Goal: Check status: Check status

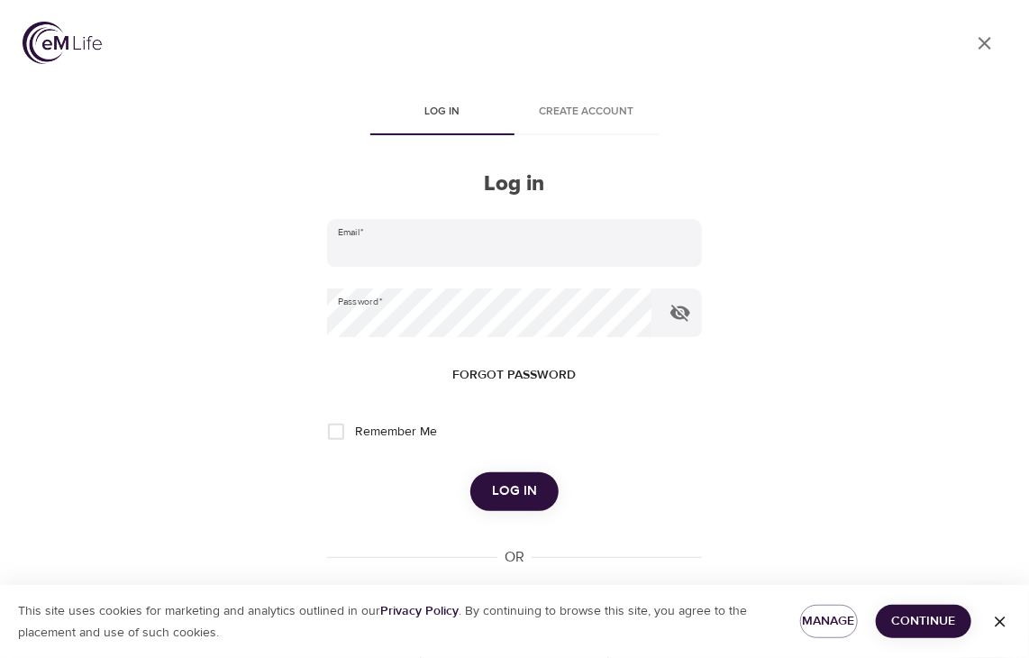
type input "[EMAIL_ADDRESS][PERSON_NAME][DOMAIN_NAME]"
click at [521, 493] on span "Log in" at bounding box center [514, 490] width 45 height 23
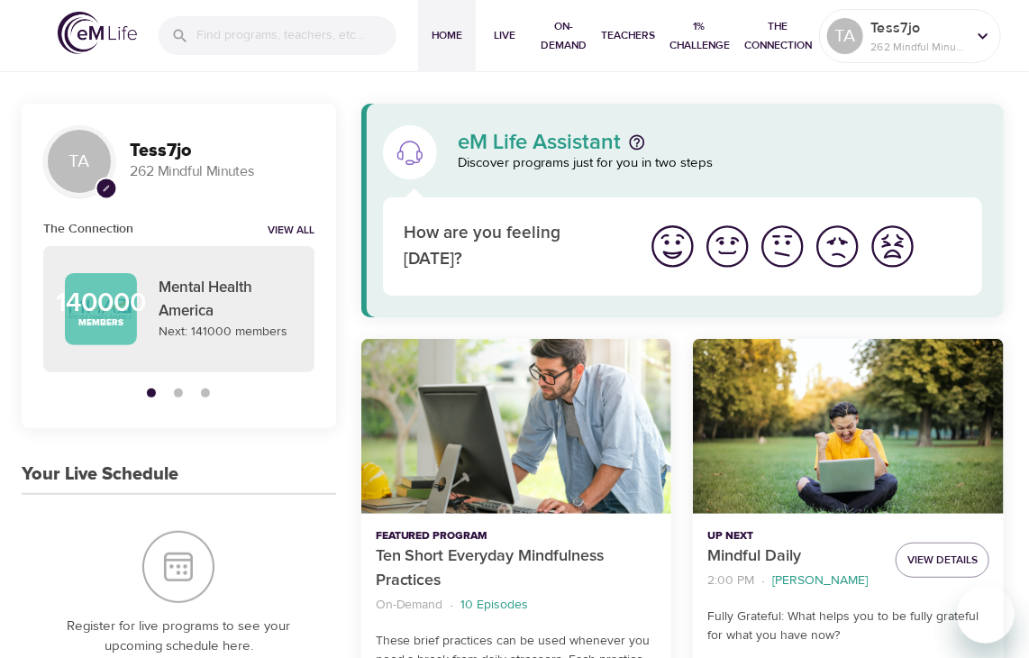
click at [783, 260] on img "I'm feeling ok" at bounding box center [783, 247] width 50 height 50
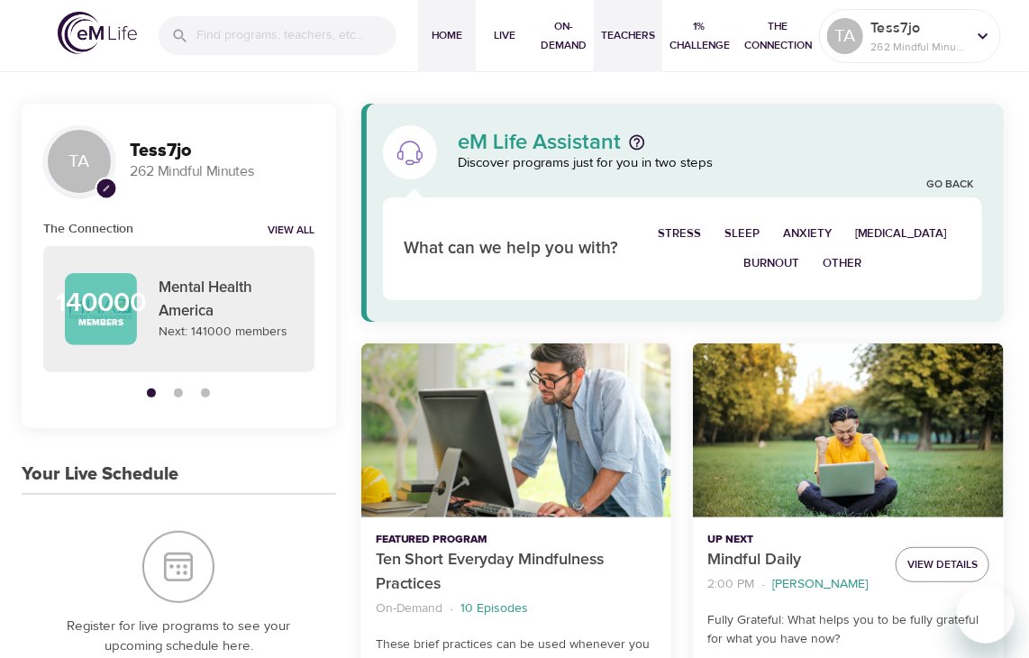
click at [619, 33] on span "Teachers" at bounding box center [628, 35] width 54 height 19
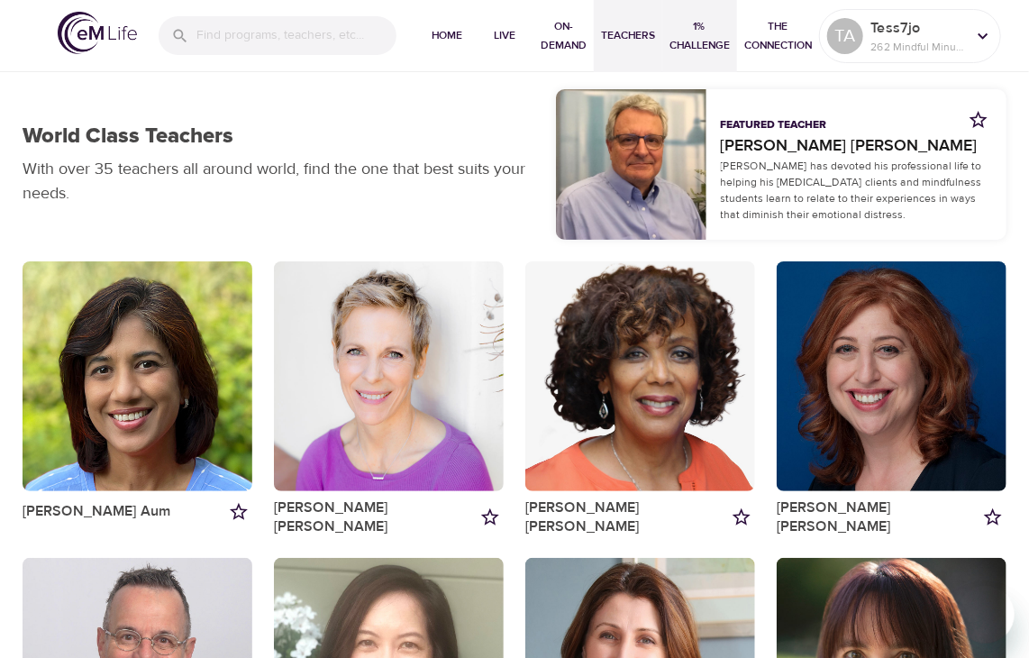
click at [699, 19] on span "1% Challenge" at bounding box center [700, 36] width 60 height 38
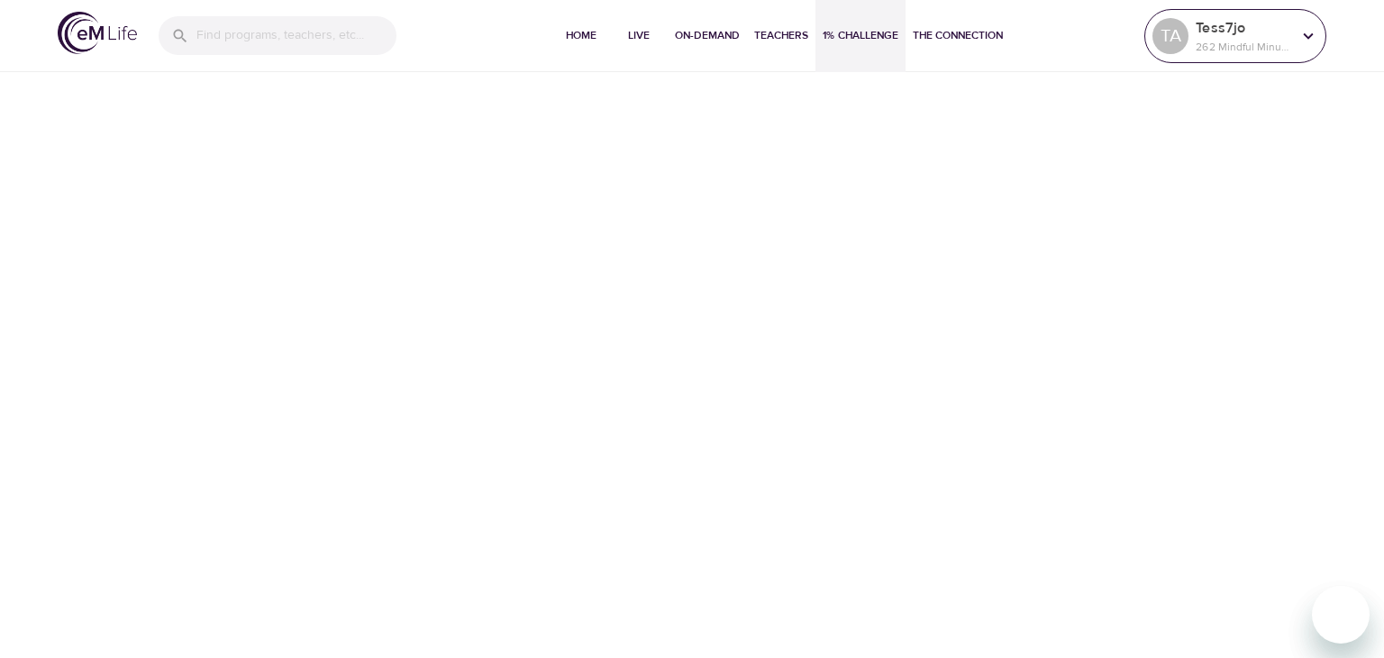
click at [1028, 51] on p "262 Mindful Minutes" at bounding box center [1244, 47] width 96 height 16
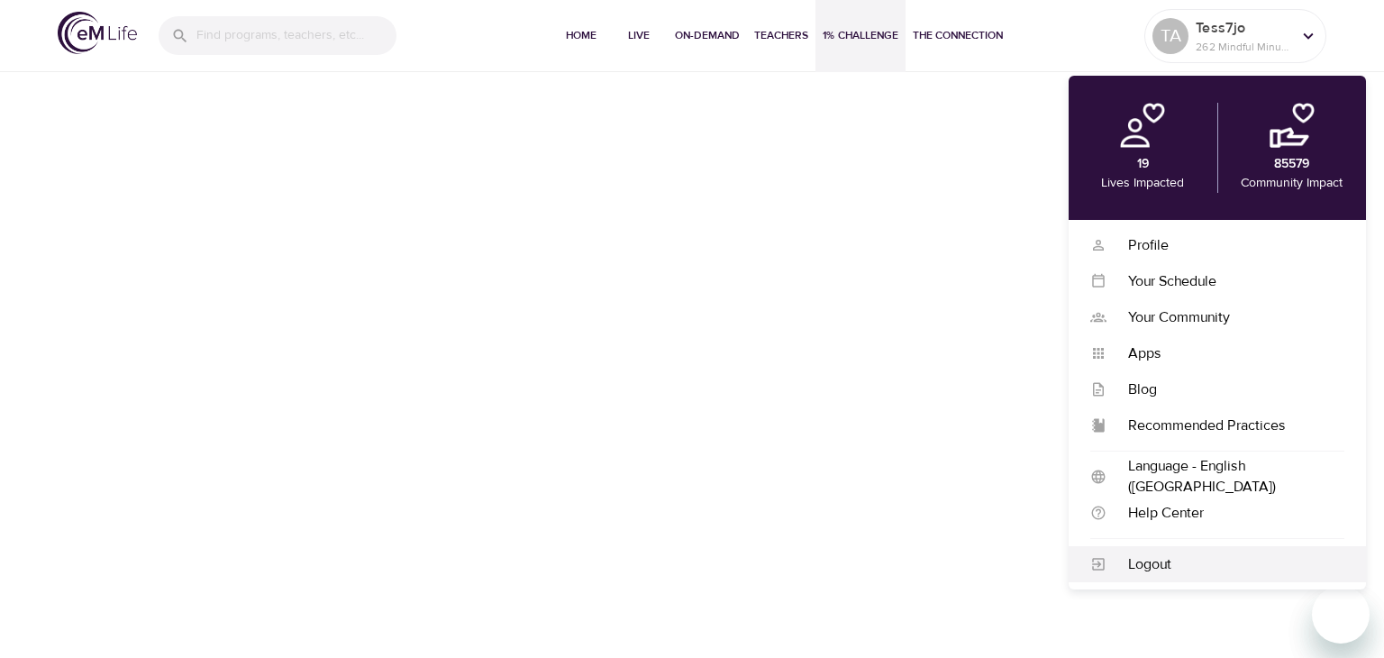
click at [1028, 575] on div "Logout" at bounding box center [1217, 564] width 297 height 36
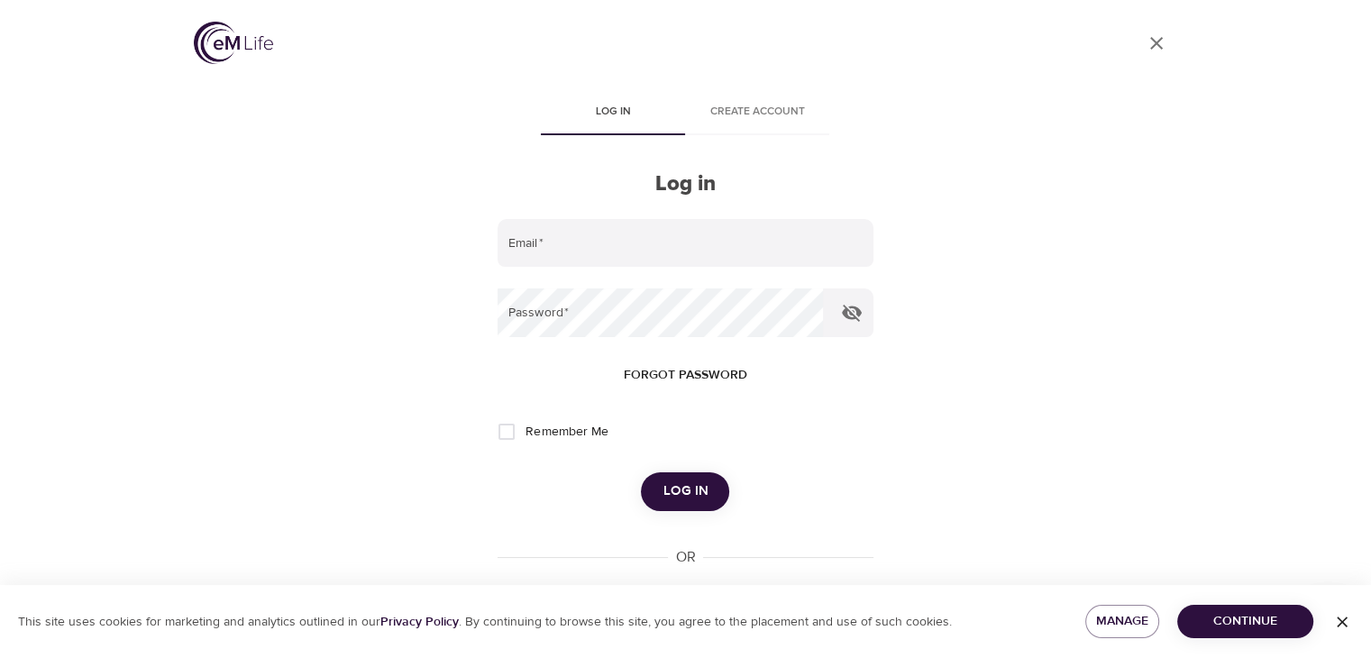
type input "[EMAIL_ADDRESS][PERSON_NAME][DOMAIN_NAME]"
